Goal: Task Accomplishment & Management: Use online tool/utility

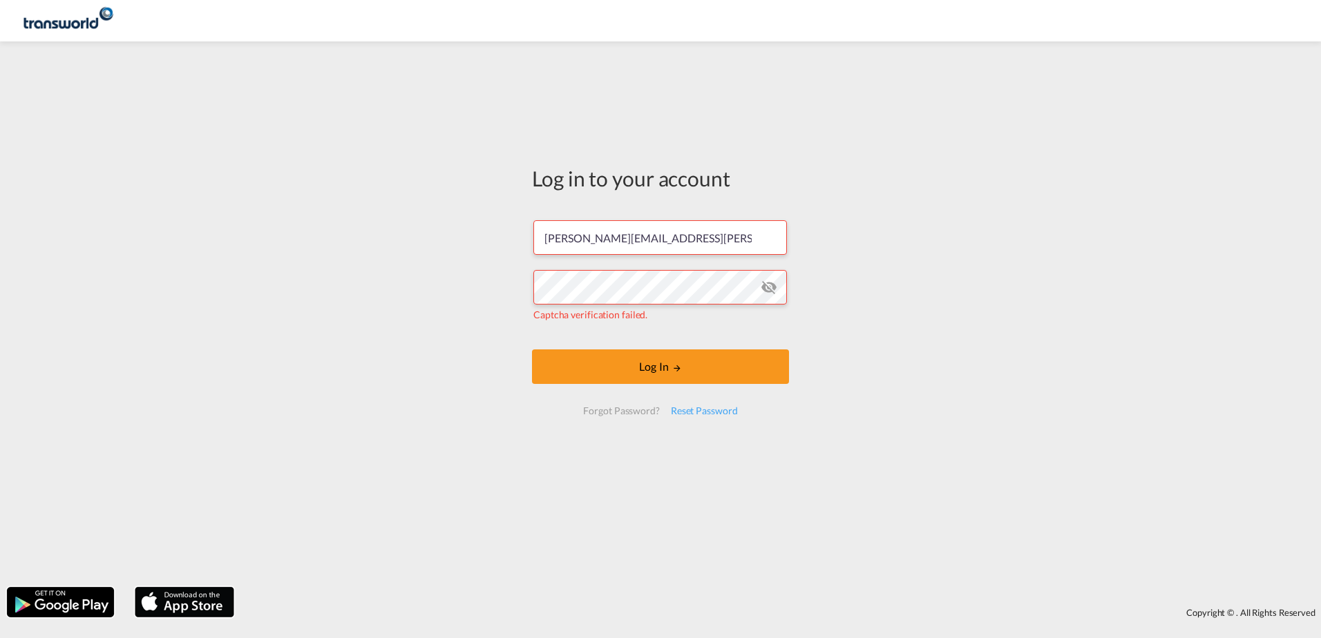
click at [770, 288] on md-icon "icon-eye-off" at bounding box center [769, 287] width 17 height 17
click at [683, 376] on button "Log In" at bounding box center [660, 367] width 257 height 35
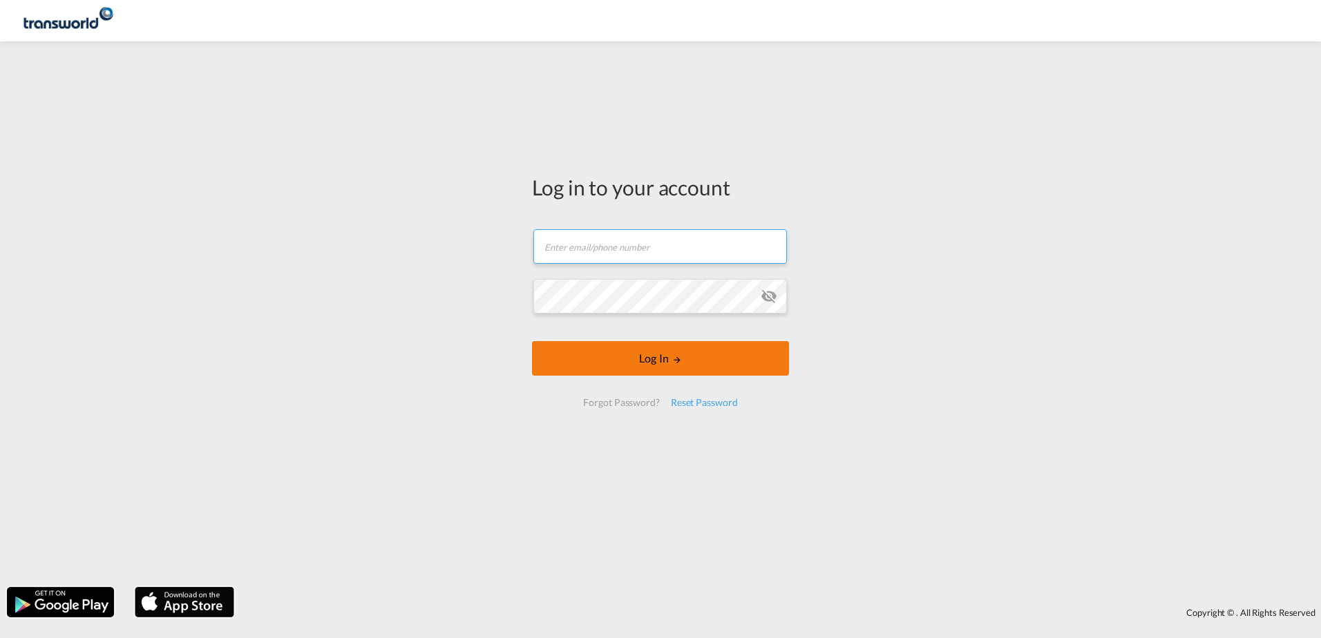
type input "[PERSON_NAME][EMAIL_ADDRESS][PERSON_NAME][DOMAIN_NAME]"
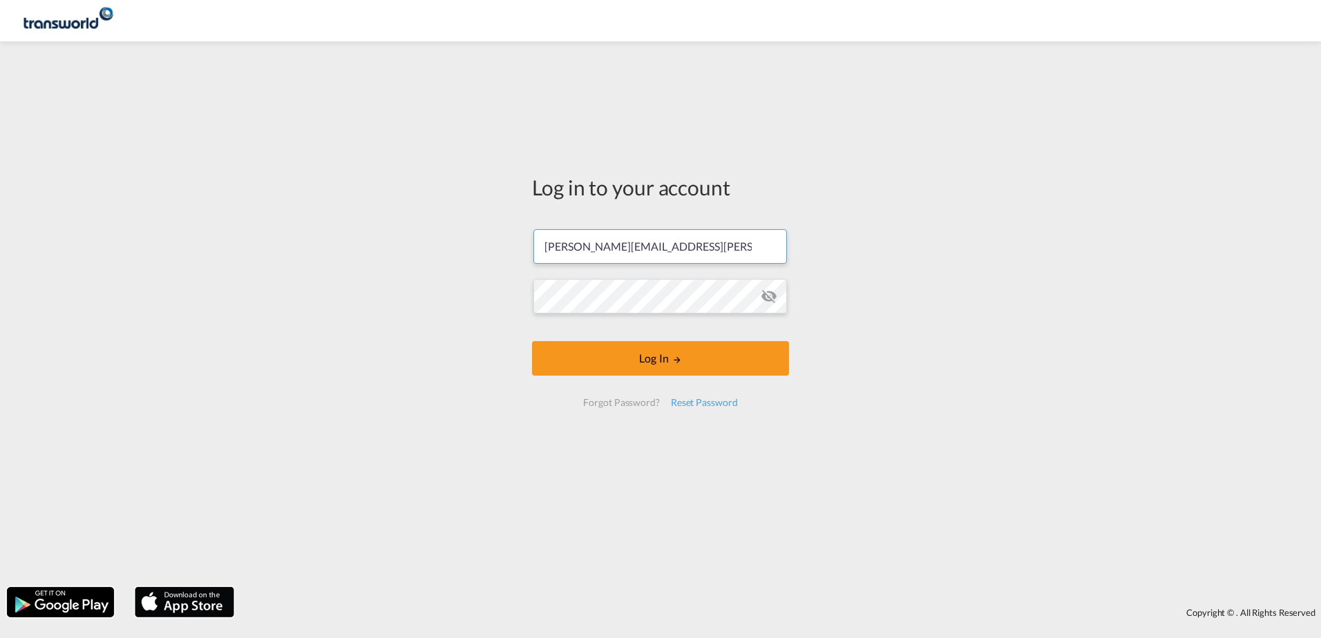
drag, startPoint x: 675, startPoint y: 366, endPoint x: 218, endPoint y: 287, distance: 463.5
click at [675, 365] on button "Log In" at bounding box center [660, 358] width 257 height 35
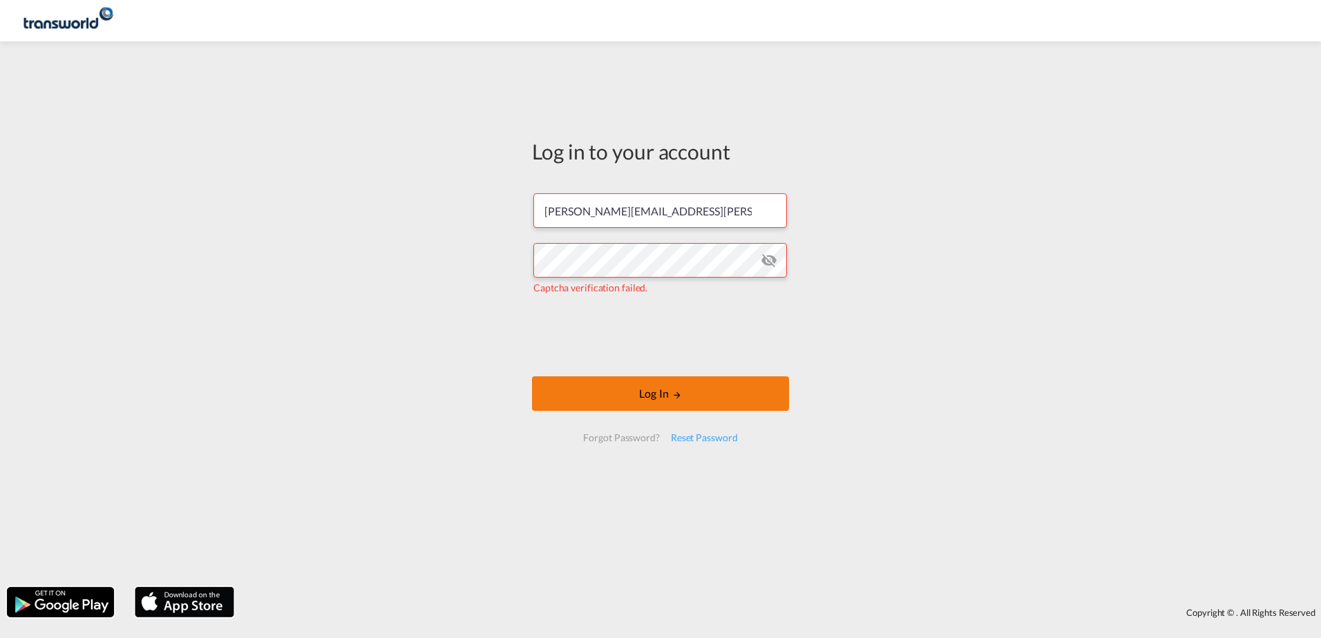
drag, startPoint x: 652, startPoint y: 394, endPoint x: 607, endPoint y: 392, distance: 44.2
click at [649, 392] on button "Log In" at bounding box center [660, 394] width 257 height 35
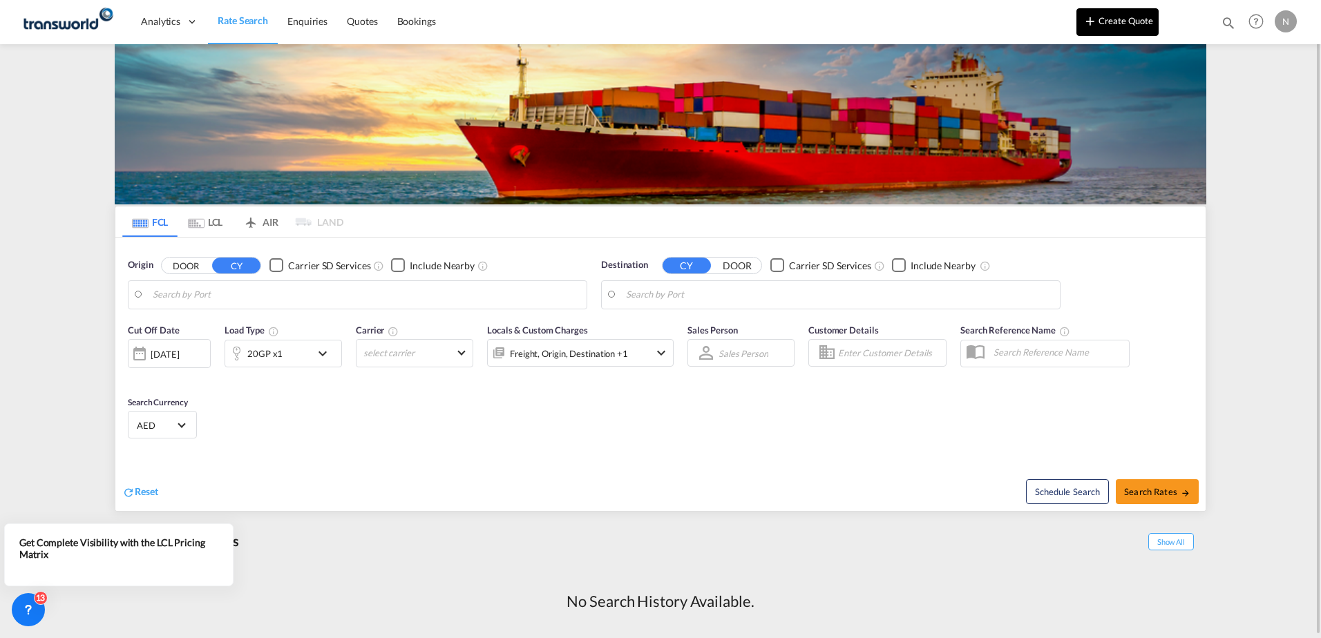
click at [1093, 15] on md-icon "icon-plus 400-fg" at bounding box center [1090, 20] width 17 height 17
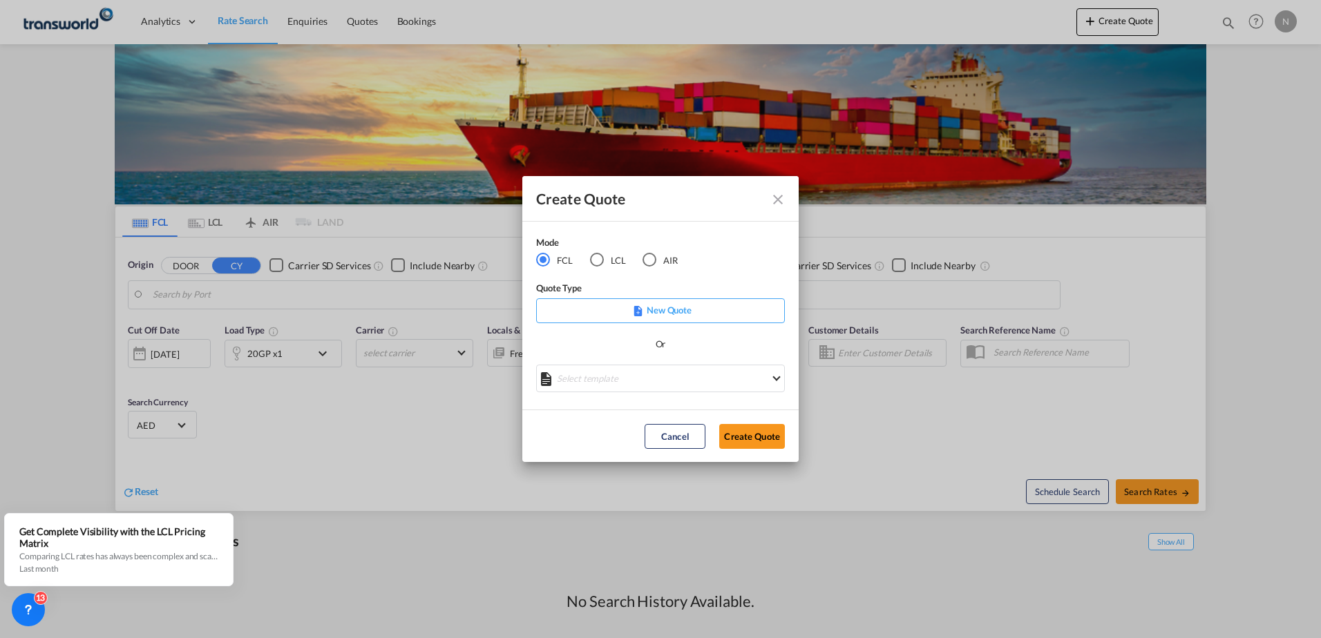
click at [665, 263] on md-radio-button "AIR" at bounding box center [660, 260] width 35 height 15
click at [761, 425] on button "Create Quote" at bounding box center [752, 436] width 66 height 25
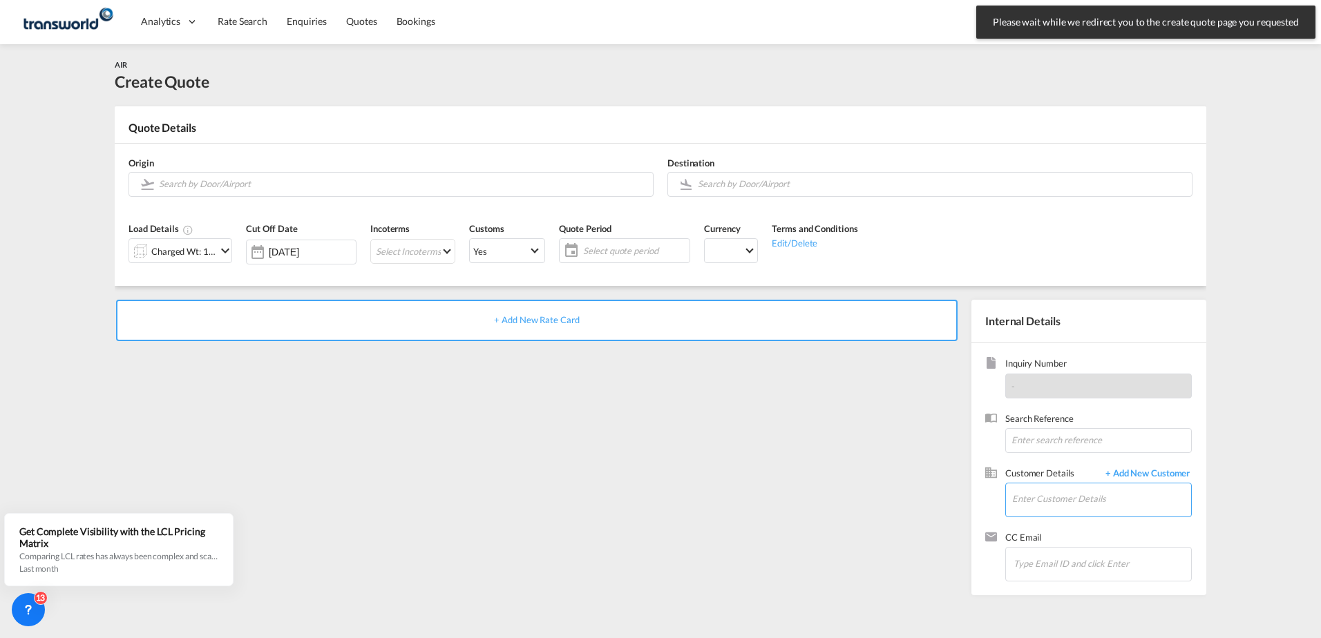
click at [1035, 495] on input "Enter Customer Details" at bounding box center [1101, 499] width 179 height 31
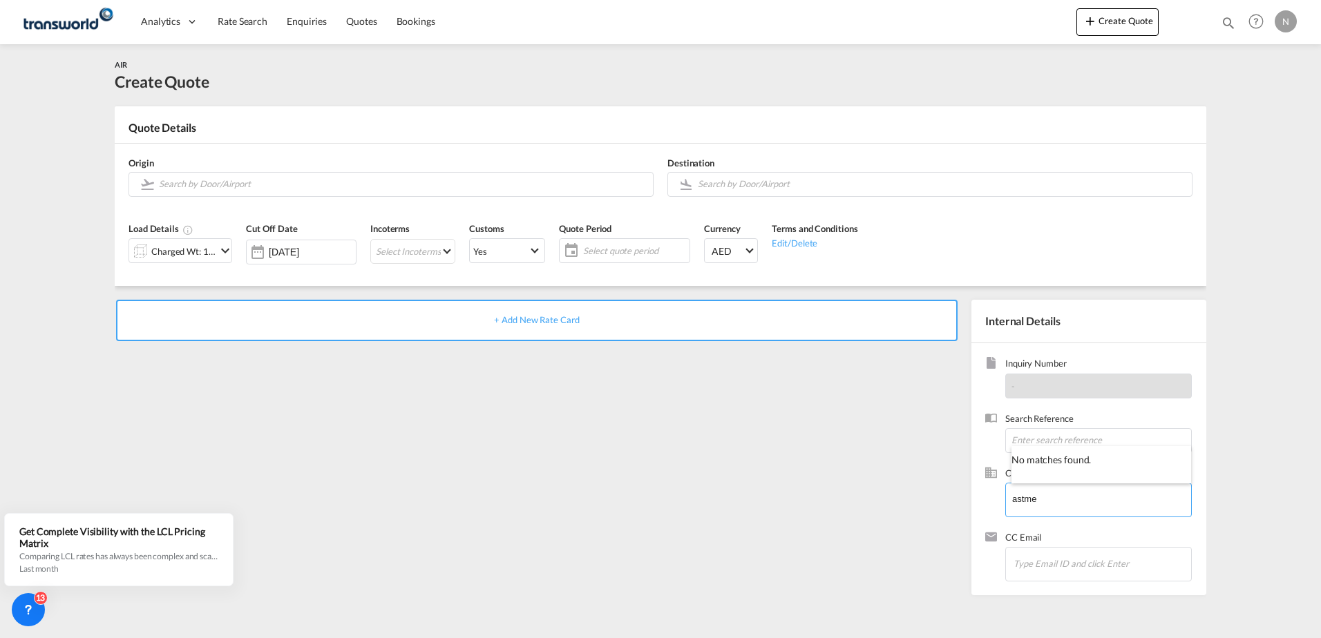
type input "astme"
drag, startPoint x: 1089, startPoint y: 504, endPoint x: 949, endPoint y: 506, distance: 139.6
click at [949, 506] on div "+ Add New Rate Card Internal Details Inquiry Number - Search Reference Customer…" at bounding box center [661, 441] width 1092 height 310
drag, startPoint x: 1046, startPoint y: 488, endPoint x: 1049, endPoint y: 503, distance: 15.4
click at [1047, 488] on input "Enter Customer Details" at bounding box center [1101, 499] width 179 height 31
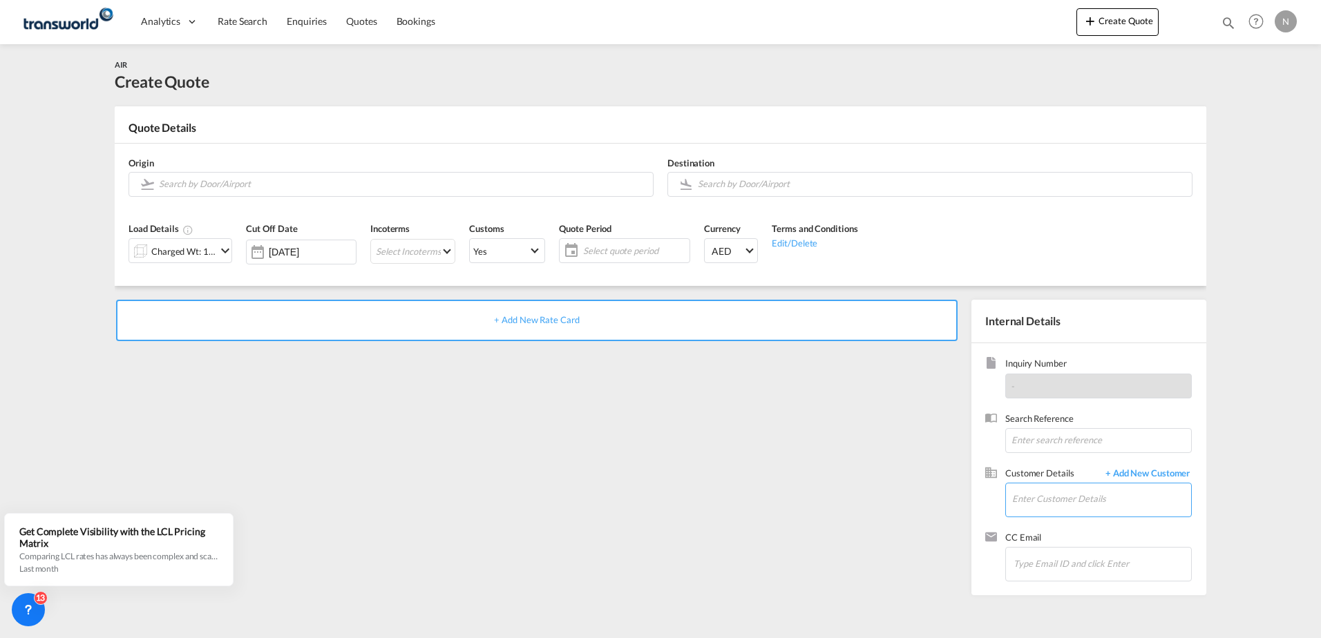
paste input "AL SHOMOUKH T"
type input "AL SHOMOUKH"
drag, startPoint x: 1091, startPoint y: 501, endPoint x: 766, endPoint y: 506, distance: 324.8
click at [766, 506] on div "+ Add New Rate Card Internal Details Inquiry Number - Search Reference Customer…" at bounding box center [661, 441] width 1092 height 310
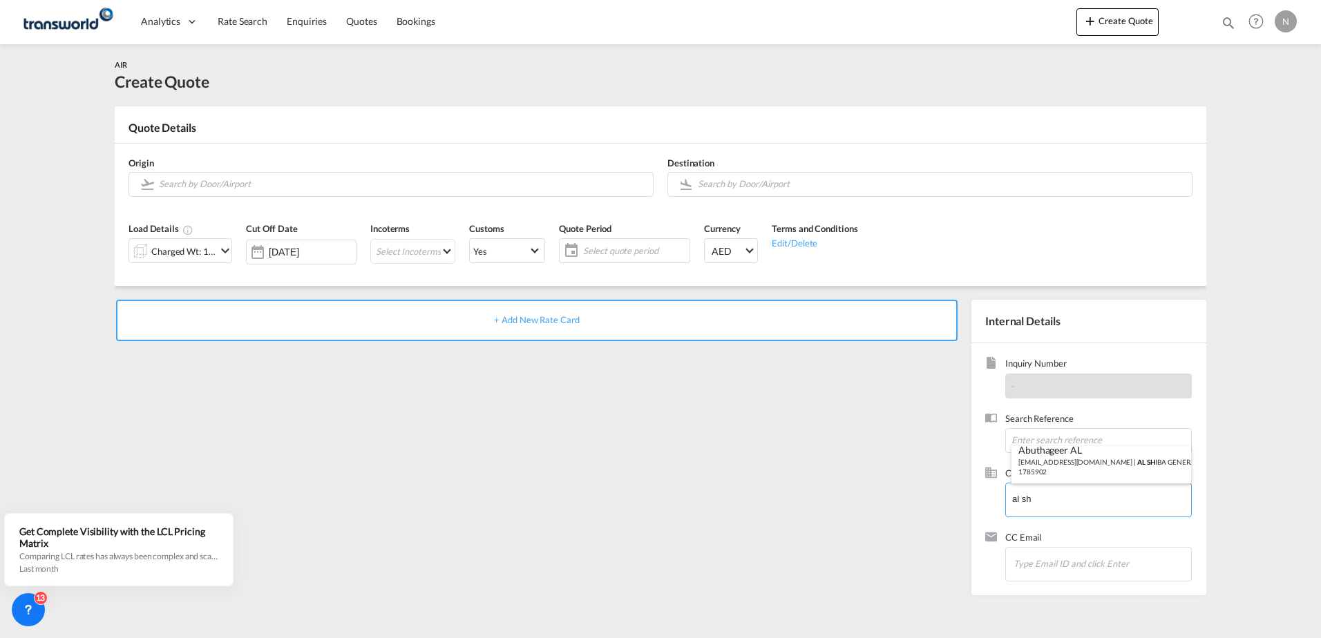
type input "al sh"
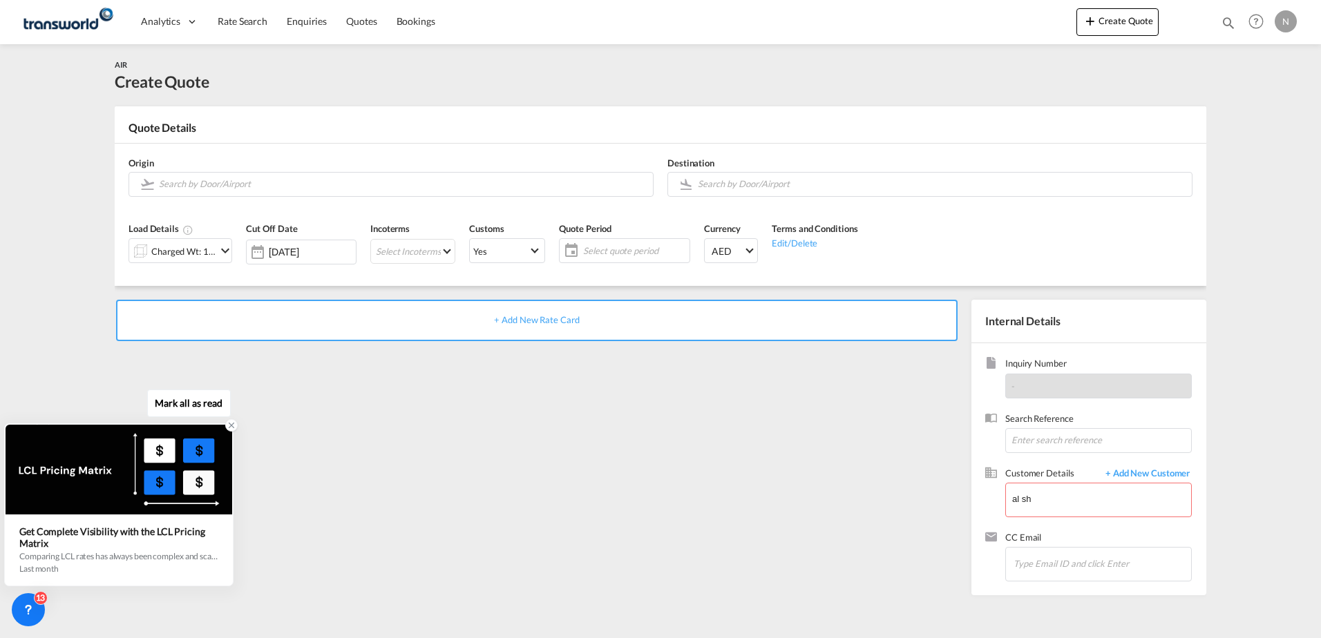
click at [229, 425] on icon at bounding box center [232, 426] width 10 height 10
